Goal: Find specific page/section: Find specific page/section

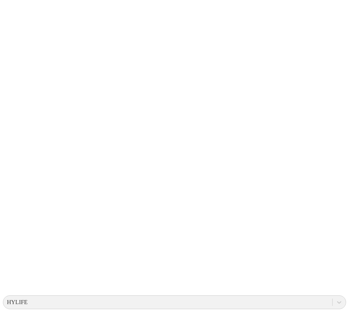
click at [12, 137] on icon at bounding box center [14, 148] width 23 height 23
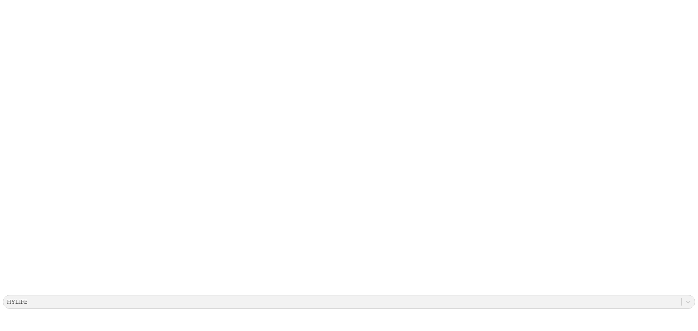
click at [17, 6] on icon at bounding box center [14, 148] width 23 height 291
